Goal: Information Seeking & Learning: Learn about a topic

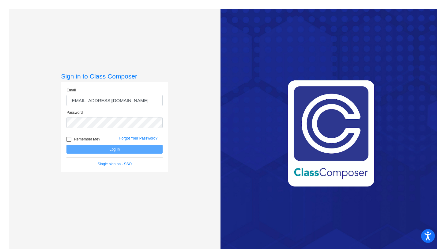
type input "[EMAIL_ADDRESS][DOMAIN_NAME]"
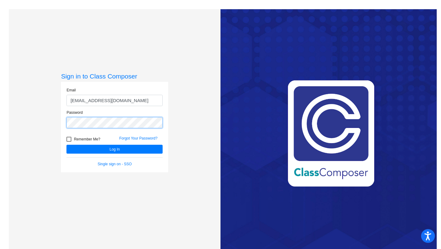
click at [66, 144] on button "Log In" at bounding box center [114, 148] width 96 height 9
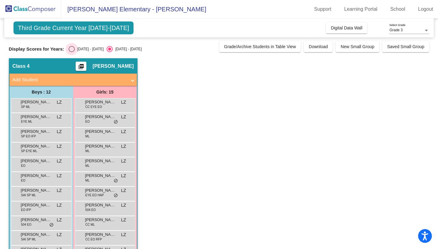
click at [73, 51] on div "Select an option" at bounding box center [72, 49] width 6 height 6
click at [72, 52] on input "[DATE] - [DATE]" at bounding box center [71, 52] width 0 height 0
radio input "true"
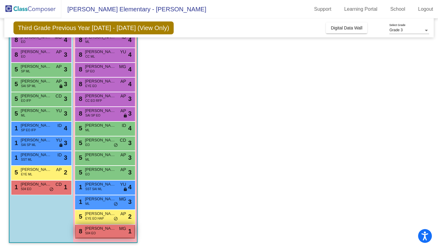
click at [116, 225] on div "8 Havilyn Enang 504 EO MG lock do_not_disturb_alt 1" at bounding box center [105, 230] width 58 height 13
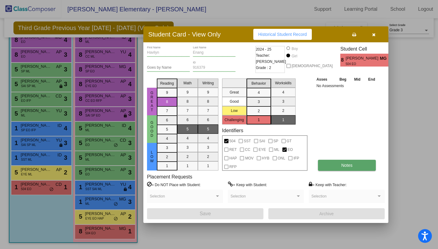
click at [336, 165] on button "Notes" at bounding box center [347, 164] width 58 height 11
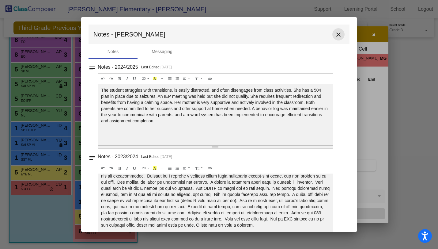
click at [335, 36] on mat-icon "close" at bounding box center [338, 34] width 7 height 7
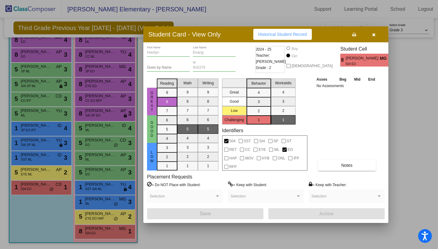
click at [374, 34] on icon "button" at bounding box center [373, 34] width 3 height 4
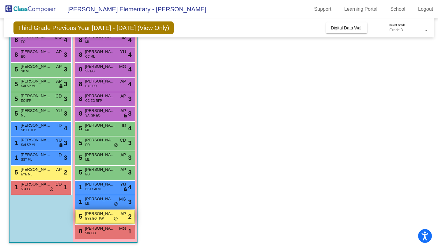
click at [97, 217] on span "EYE EO HAP" at bounding box center [94, 218] width 19 height 5
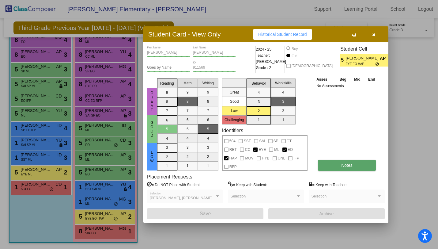
click at [326, 165] on button "Notes" at bounding box center [347, 164] width 58 height 11
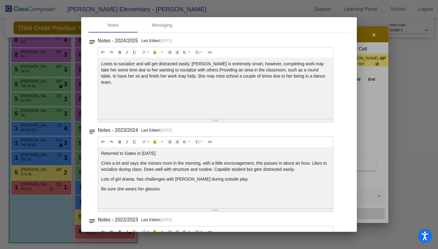
scroll to position [32, 0]
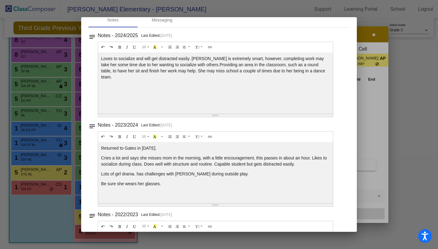
click at [134, 174] on p "Lots of girl drama. has challenges with [PERSON_NAME] during outside play." at bounding box center [215, 174] width 229 height 6
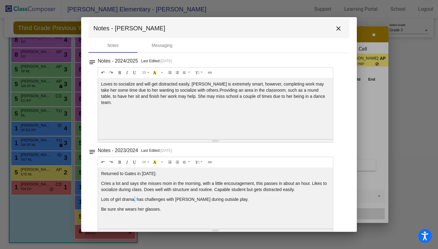
scroll to position [0, 0]
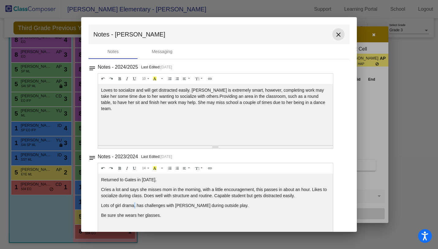
click at [337, 34] on mat-icon "close" at bounding box center [338, 34] width 7 height 7
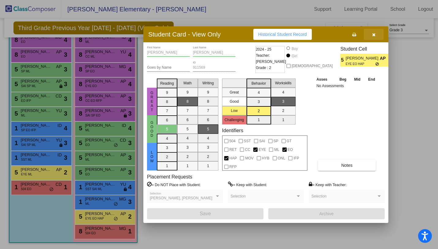
click at [373, 37] on button "button" at bounding box center [374, 34] width 20 height 11
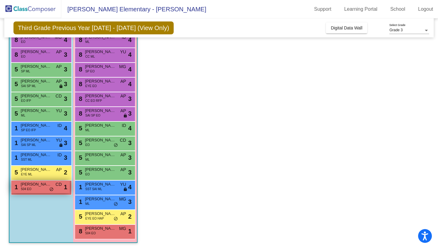
click at [37, 187] on div "1 [PERSON_NAME] 504 EO CD lock do_not_disturb_alt 1" at bounding box center [40, 186] width 58 height 13
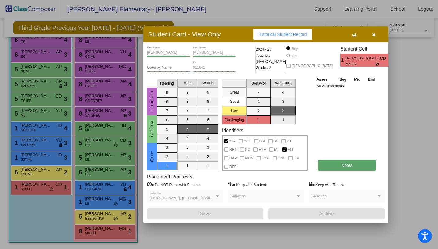
click at [334, 165] on button "Notes" at bounding box center [347, 164] width 58 height 11
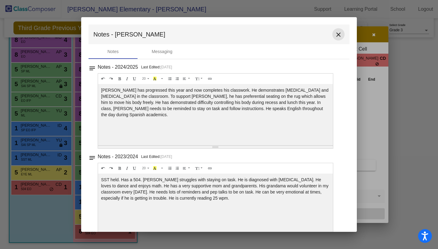
click at [336, 31] on mat-icon "close" at bounding box center [338, 34] width 7 height 7
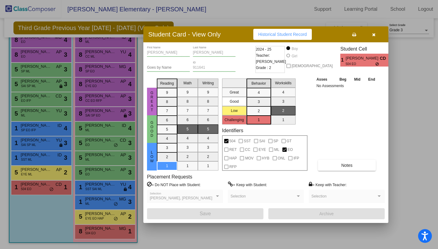
click at [376, 35] on button "button" at bounding box center [374, 34] width 20 height 11
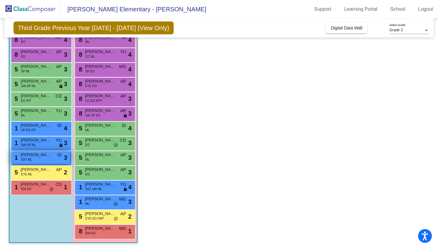
scroll to position [72, 0]
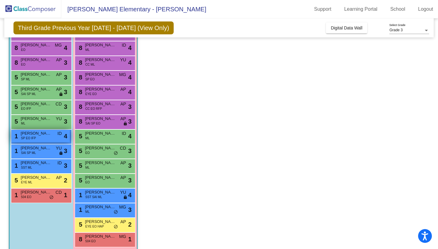
click at [52, 135] on div "1 [PERSON_NAME] SP EO IFP ID lock do_not_disturb_alt 4" at bounding box center [40, 135] width 58 height 13
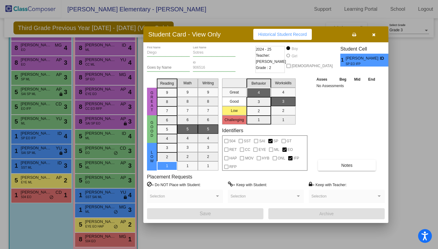
click at [375, 33] on button "button" at bounding box center [374, 34] width 20 height 11
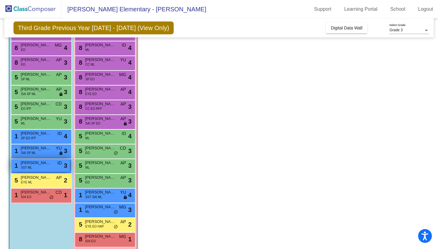
click at [51, 166] on div "1 [PERSON_NAME] SST ML ID lock do_not_disturb_alt 3" at bounding box center [40, 165] width 58 height 13
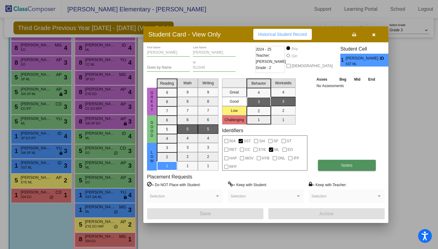
click at [331, 163] on button "Notes" at bounding box center [347, 164] width 58 height 11
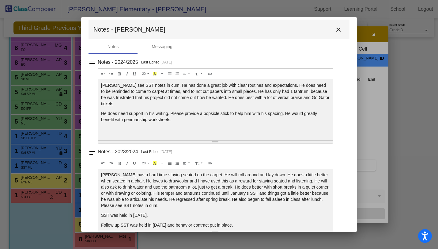
scroll to position [5, 0]
click at [337, 27] on mat-icon "close" at bounding box center [338, 29] width 7 height 7
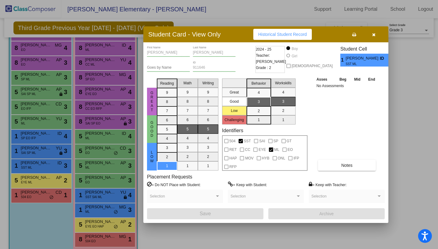
scroll to position [0, 0]
click at [375, 34] on button "button" at bounding box center [374, 34] width 20 height 11
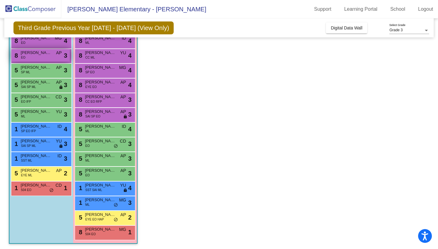
scroll to position [79, 0]
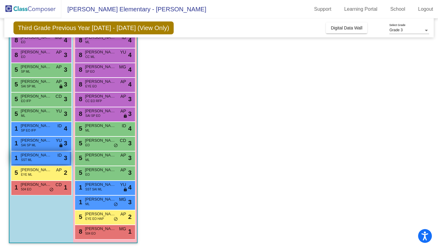
click at [45, 155] on span "[PERSON_NAME]" at bounding box center [36, 155] width 31 height 6
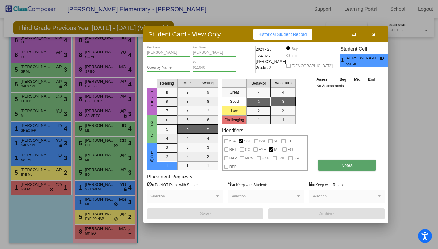
click at [333, 164] on button "Notes" at bounding box center [347, 164] width 58 height 11
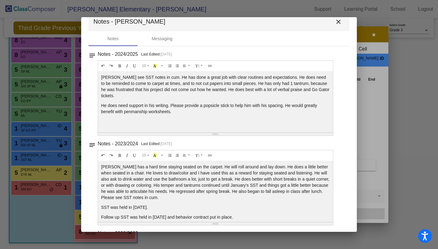
scroll to position [0, 0]
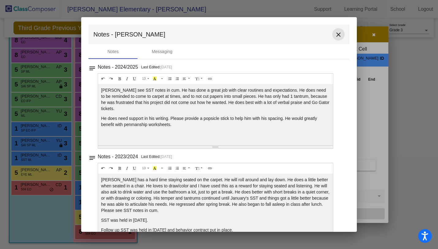
click at [337, 35] on mat-icon "close" at bounding box center [338, 34] width 7 height 7
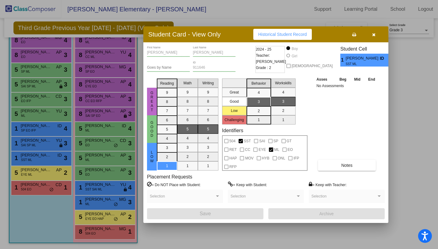
click at [374, 34] on icon "button" at bounding box center [373, 34] width 3 height 4
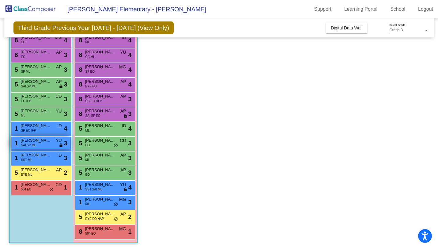
click at [35, 144] on span "SAI SP ML" at bounding box center [28, 145] width 15 height 5
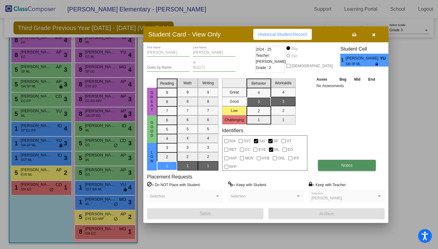
click at [351, 162] on button "Notes" at bounding box center [347, 164] width 58 height 11
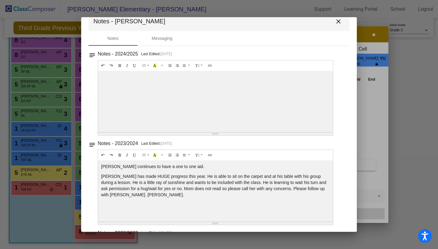
scroll to position [15, 0]
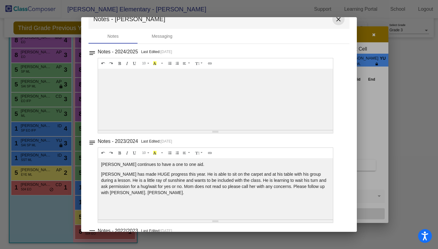
click at [337, 21] on mat-icon "close" at bounding box center [338, 19] width 7 height 7
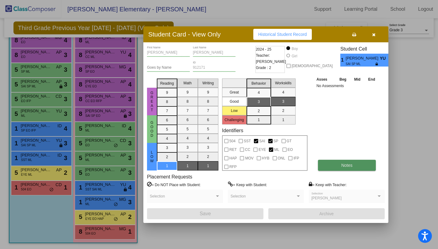
click at [329, 161] on button "Notes" at bounding box center [347, 164] width 58 height 11
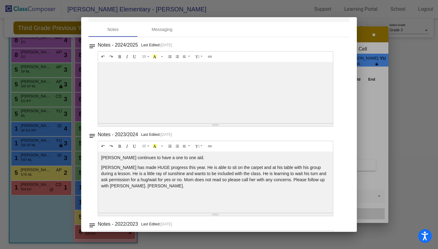
scroll to position [0, 0]
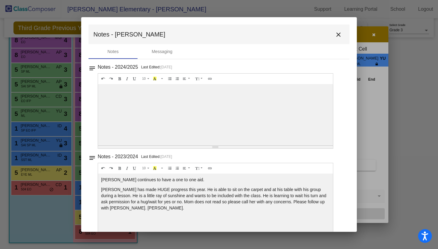
click at [377, 86] on div at bounding box center [219, 124] width 438 height 249
click at [337, 33] on mat-icon "close" at bounding box center [338, 34] width 7 height 7
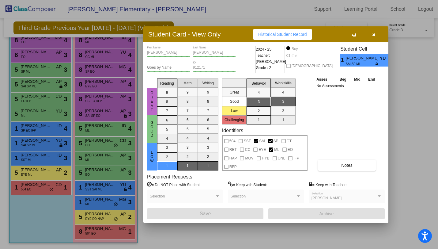
click at [64, 156] on div at bounding box center [219, 124] width 438 height 249
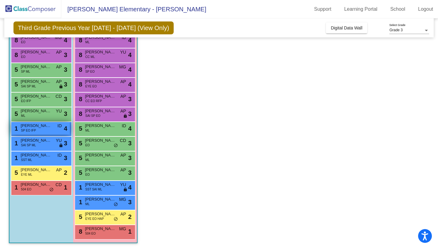
click at [56, 129] on div "1 [PERSON_NAME] SP EO IFP ID lock do_not_disturb_alt 4" at bounding box center [40, 128] width 58 height 13
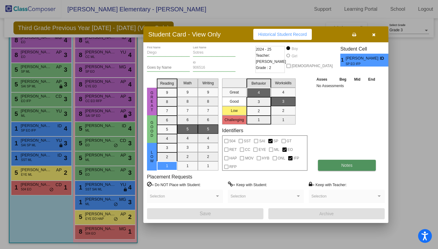
click at [346, 163] on span "Notes" at bounding box center [346, 165] width 11 height 5
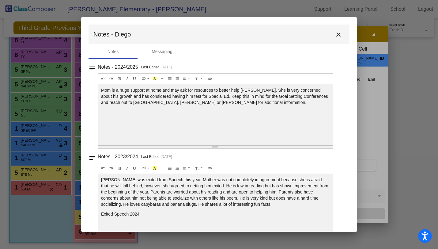
scroll to position [10, 0]
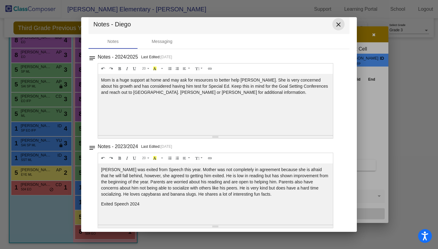
click at [337, 25] on mat-icon "close" at bounding box center [338, 24] width 7 height 7
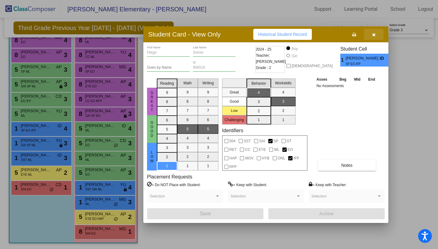
click at [378, 33] on button "button" at bounding box center [374, 34] width 20 height 11
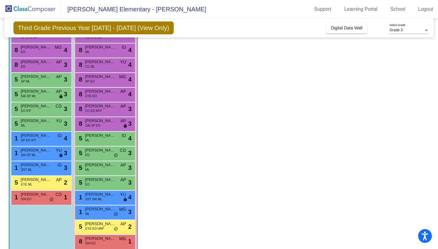
scroll to position [69, 0]
click at [43, 92] on span "[PERSON_NAME]" at bounding box center [36, 91] width 31 height 6
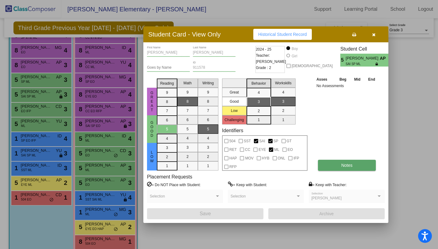
click at [341, 163] on span "Notes" at bounding box center [346, 165] width 11 height 5
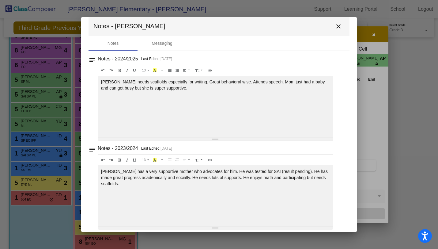
scroll to position [5, 0]
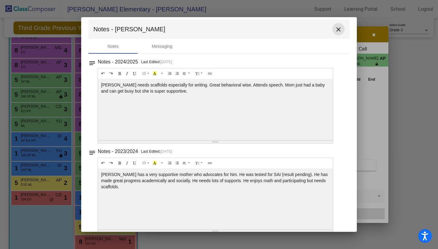
click at [336, 31] on mat-icon "close" at bounding box center [338, 29] width 7 height 7
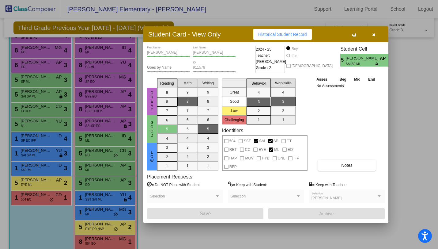
scroll to position [0, 0]
click at [376, 33] on button "button" at bounding box center [374, 34] width 20 height 11
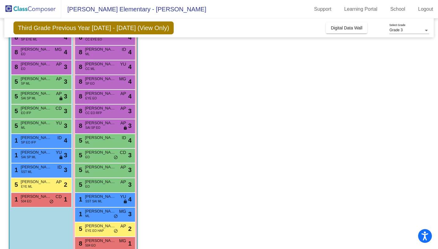
scroll to position [80, 0]
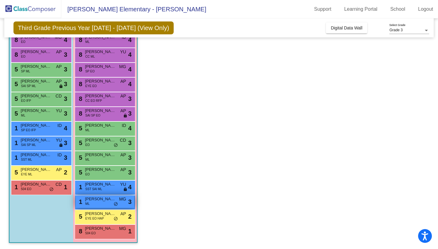
click at [90, 204] on div "1 Elliana [PERSON_NAME] MG lock do_not_disturb_alt 3" at bounding box center [105, 201] width 58 height 13
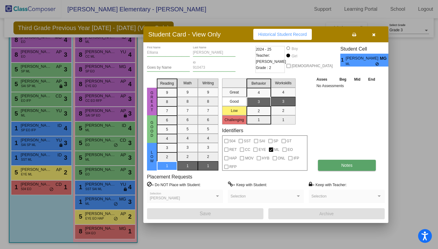
click at [336, 166] on button "Notes" at bounding box center [347, 164] width 58 height 11
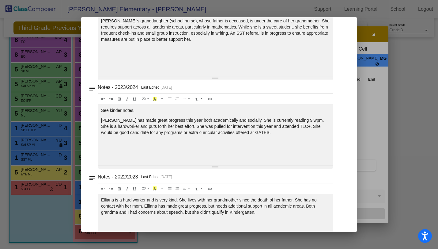
scroll to position [0, 0]
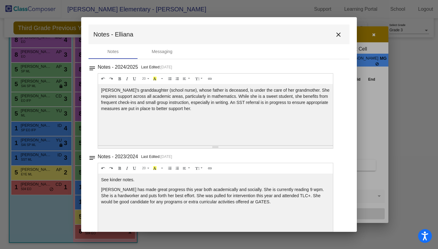
click at [336, 34] on mat-icon "close" at bounding box center [338, 34] width 7 height 7
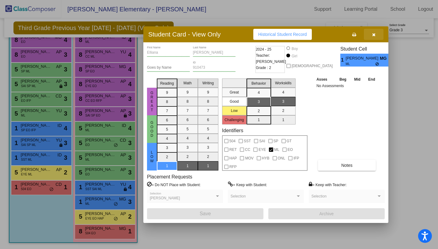
click at [374, 35] on icon "button" at bounding box center [373, 34] width 3 height 4
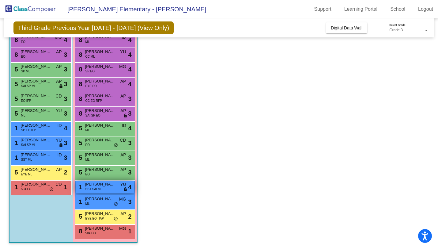
click at [113, 189] on div "1 [PERSON_NAME] SST SAI [PERSON_NAME] lock do_not_disturb_alt 4" at bounding box center [105, 186] width 58 height 13
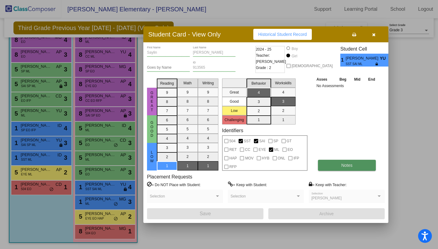
click at [334, 168] on button "Notes" at bounding box center [347, 164] width 58 height 11
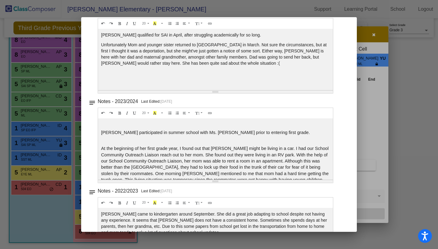
scroll to position [24, 0]
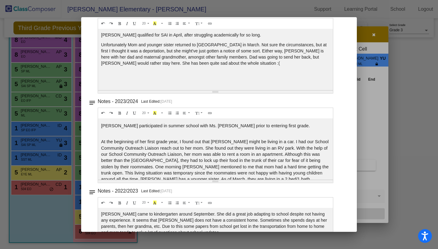
click at [208, 152] on span "At the beginning of her first grade year, I found out that [PERSON_NAME] might …" at bounding box center [214, 163] width 227 height 48
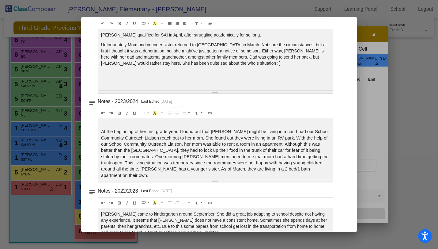
scroll to position [0, 0]
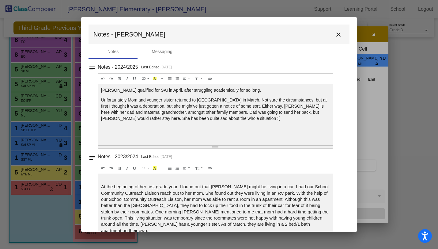
click at [336, 32] on mat-icon "close" at bounding box center [338, 34] width 7 height 7
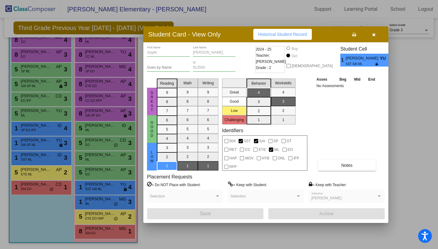
click at [375, 34] on button "button" at bounding box center [374, 34] width 20 height 11
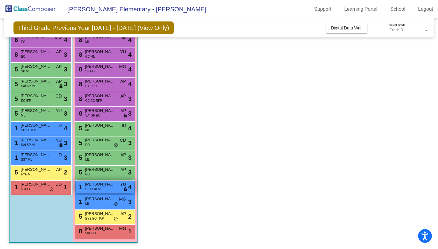
click at [97, 188] on span "SST SAI ML" at bounding box center [93, 188] width 17 height 5
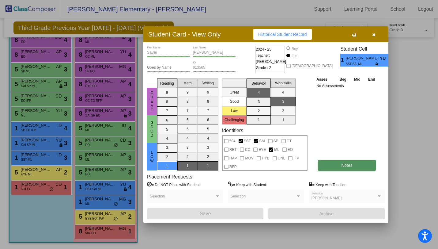
click at [338, 169] on button "Notes" at bounding box center [347, 164] width 58 height 11
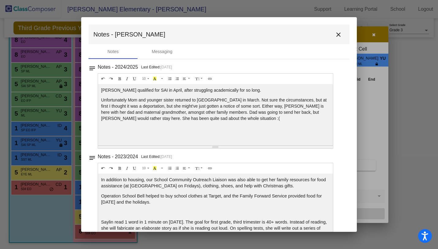
scroll to position [107, 0]
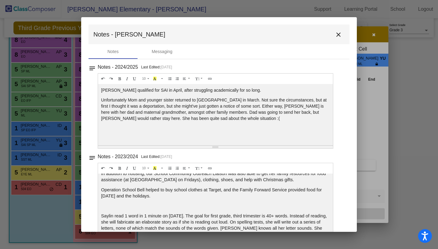
click at [336, 36] on mat-icon "close" at bounding box center [338, 34] width 7 height 7
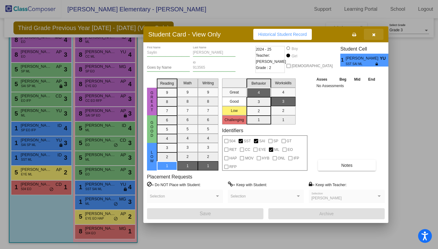
click at [372, 37] on button "button" at bounding box center [374, 34] width 20 height 11
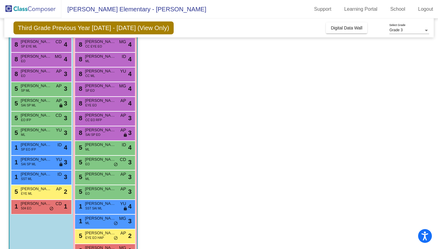
scroll to position [53, 0]
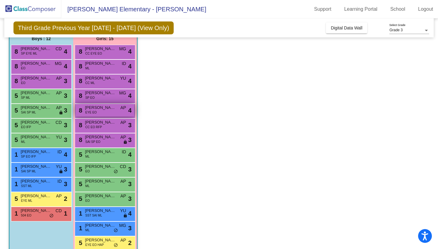
click at [106, 109] on span "[PERSON_NAME]" at bounding box center [100, 107] width 31 height 6
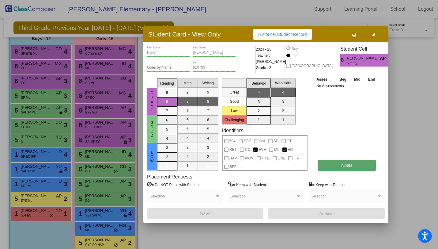
click at [334, 166] on button "Notes" at bounding box center [347, 164] width 58 height 11
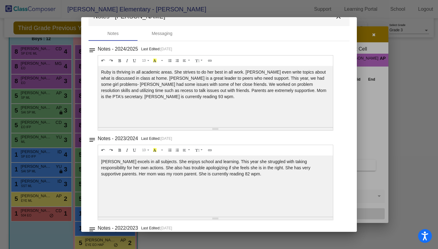
scroll to position [41, 0]
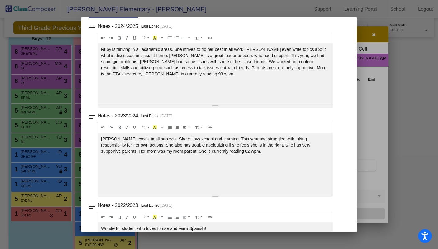
click at [372, 30] on div at bounding box center [219, 124] width 438 height 249
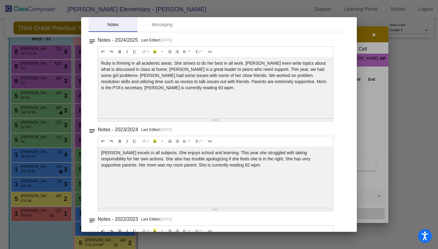
scroll to position [0, 0]
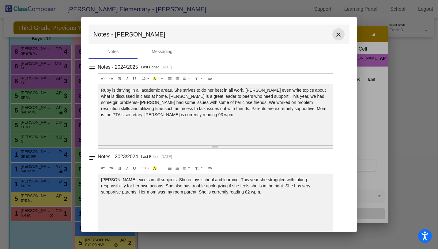
click at [335, 34] on mat-icon "close" at bounding box center [338, 34] width 7 height 7
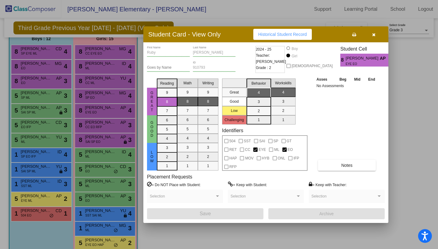
click at [374, 33] on icon "button" at bounding box center [373, 34] width 3 height 4
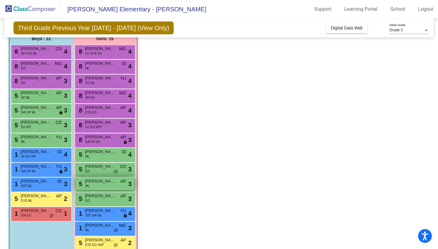
scroll to position [66, 0]
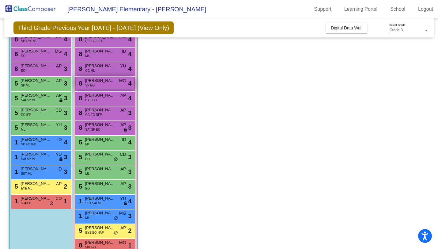
click at [110, 82] on span "[PERSON_NAME]" at bounding box center [100, 80] width 31 height 6
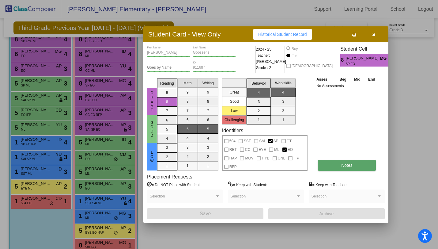
click at [325, 161] on button "Notes" at bounding box center [347, 164] width 58 height 11
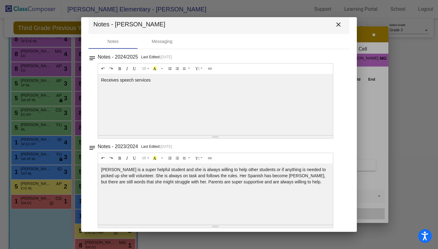
scroll to position [16, 0]
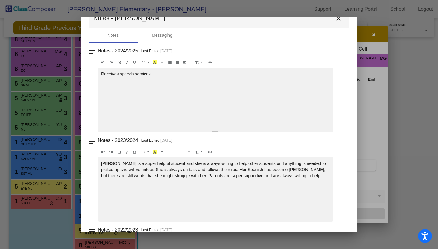
click at [336, 20] on mat-icon "close" at bounding box center [338, 18] width 7 height 7
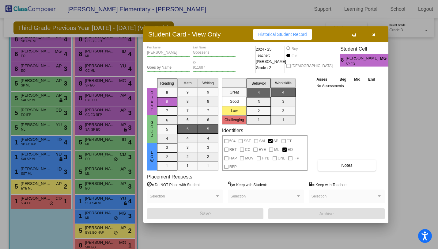
click at [374, 35] on icon "button" at bounding box center [373, 34] width 3 height 4
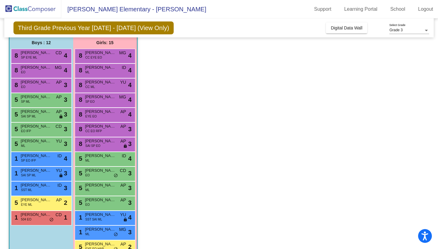
scroll to position [47, 0]
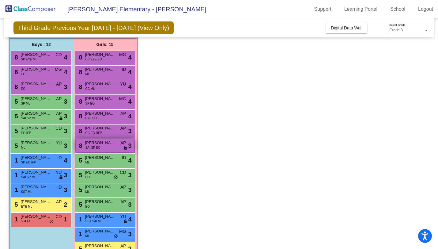
click at [98, 148] on span "SAI SP EO" at bounding box center [92, 147] width 15 height 5
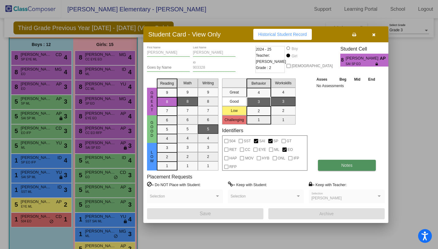
click at [349, 163] on span "Notes" at bounding box center [346, 165] width 11 height 5
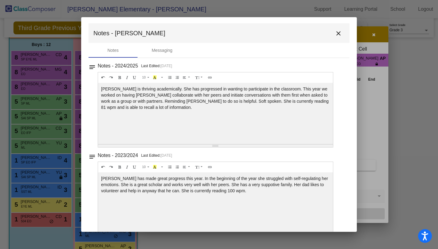
scroll to position [0, 0]
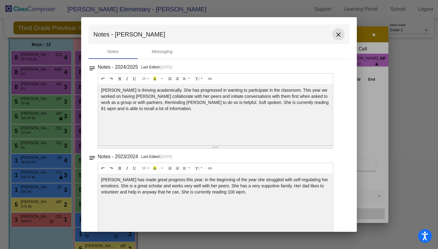
click at [335, 35] on mat-icon "close" at bounding box center [338, 34] width 7 height 7
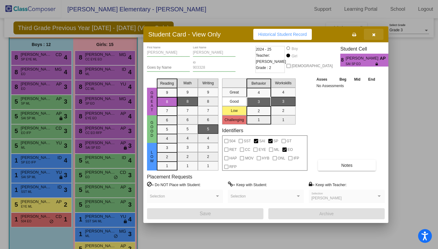
click at [377, 35] on button "button" at bounding box center [374, 34] width 20 height 11
